Goal: Information Seeking & Learning: Compare options

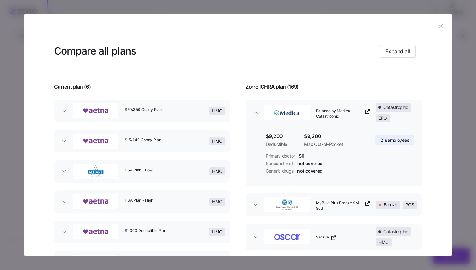
scroll to position [187, 0]
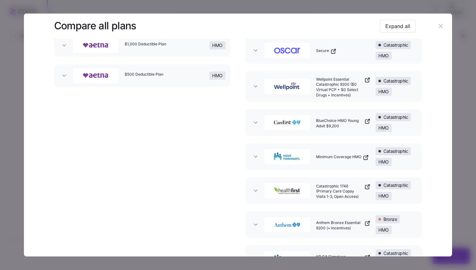
click at [255, 87] on icon "button" at bounding box center [255, 87] width 3 height 2
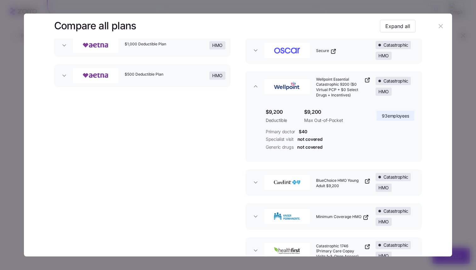
click at [255, 186] on icon "button" at bounding box center [256, 182] width 6 height 6
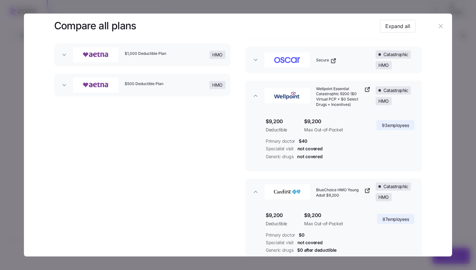
scroll to position [190, 0]
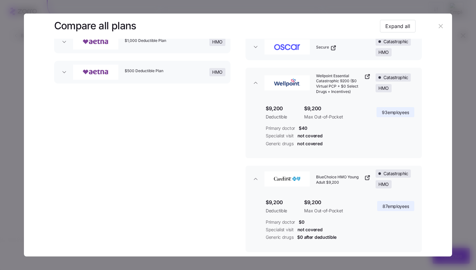
drag, startPoint x: 383, startPoint y: 181, endPoint x: 382, endPoint y: 188, distance: 6.8
click at [382, 188] on div "Catastrophic HMO" at bounding box center [396, 178] width 41 height 19
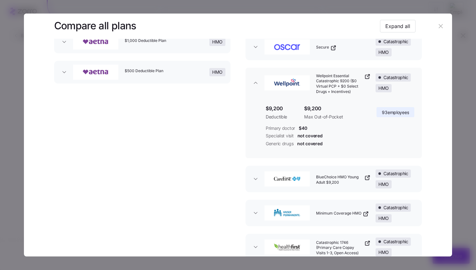
click at [261, 184] on div "button" at bounding box center [287, 179] width 53 height 24
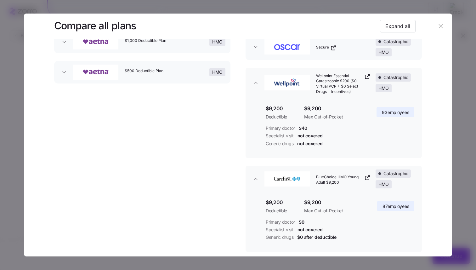
click at [261, 184] on div "button" at bounding box center [287, 179] width 53 height 24
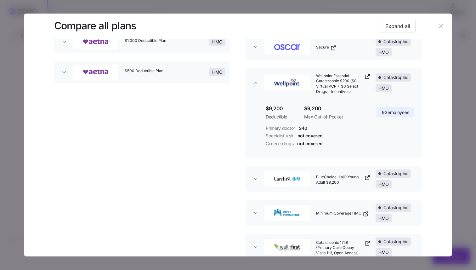
scroll to position [0, 0]
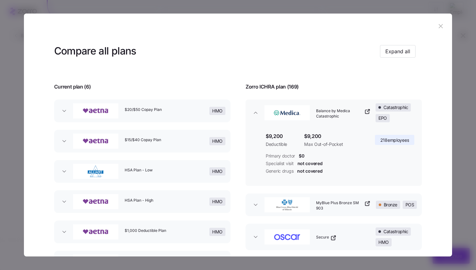
click at [253, 110] on icon "button" at bounding box center [256, 113] width 6 height 6
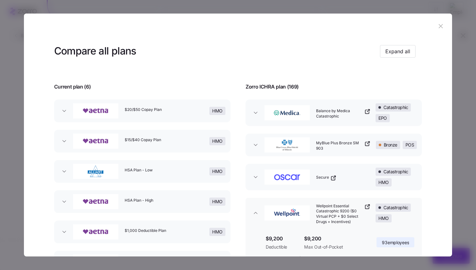
click at [470, 160] on div at bounding box center [238, 135] width 476 height 270
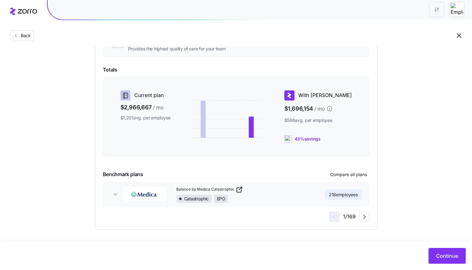
click at [460, 36] on icon "button" at bounding box center [459, 36] width 8 height 8
click at [346, 175] on span "Compare all plans" at bounding box center [348, 174] width 37 height 6
